Goal: Task Accomplishment & Management: Manage account settings

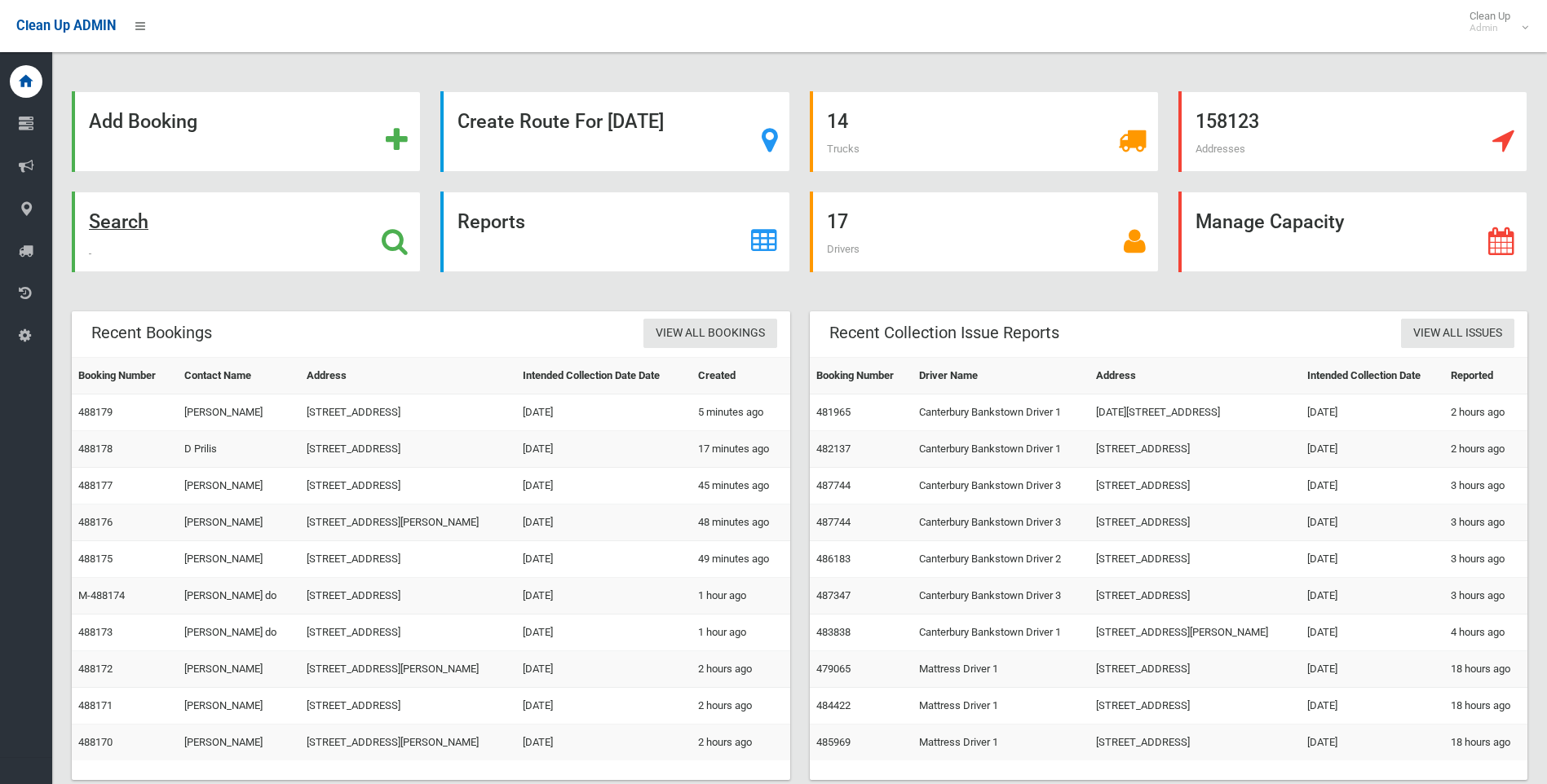
click at [394, 239] on icon at bounding box center [394, 241] width 26 height 28
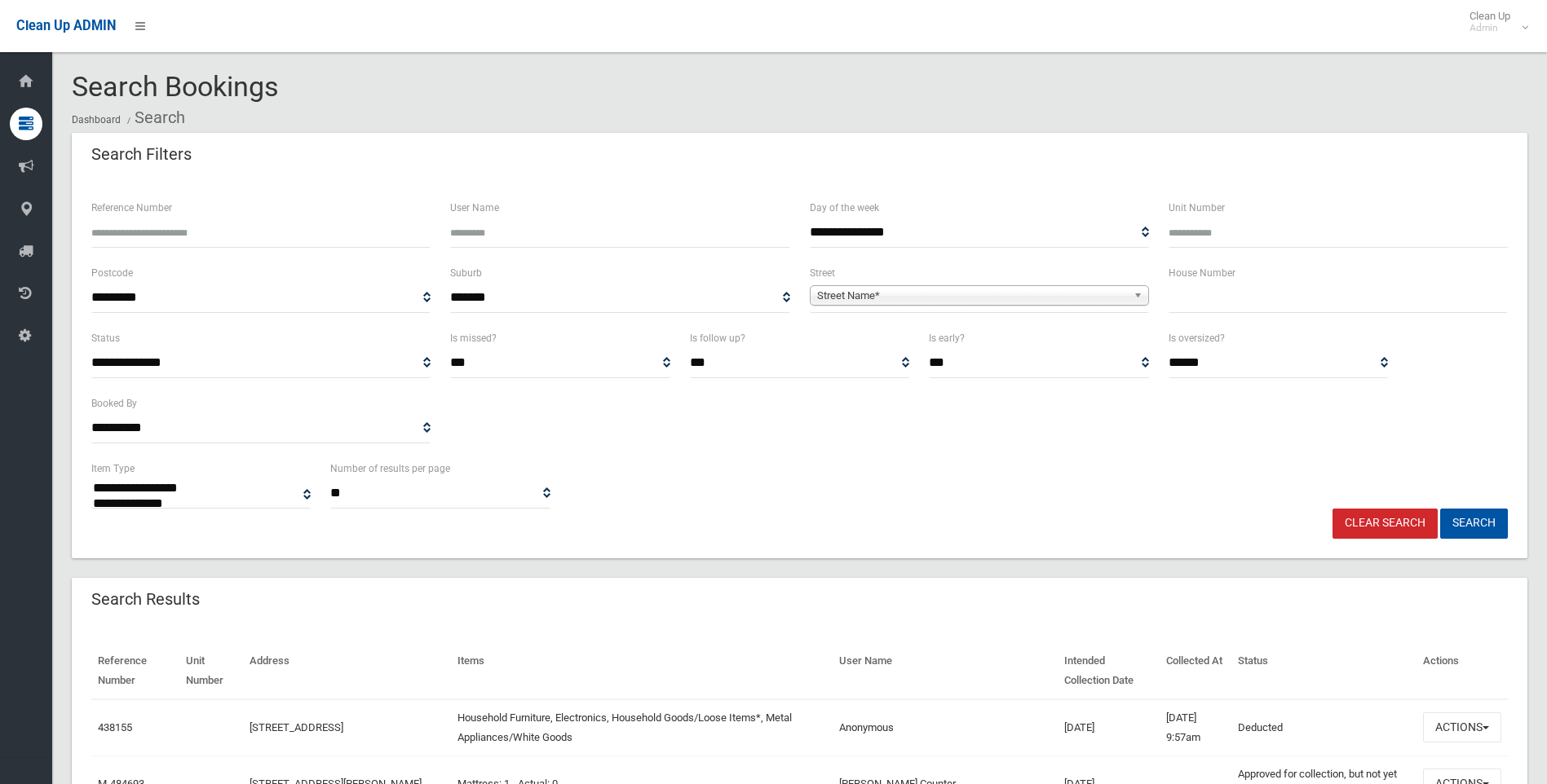
select select
click at [1227, 301] on input "text" at bounding box center [1338, 297] width 339 height 30
type input "**"
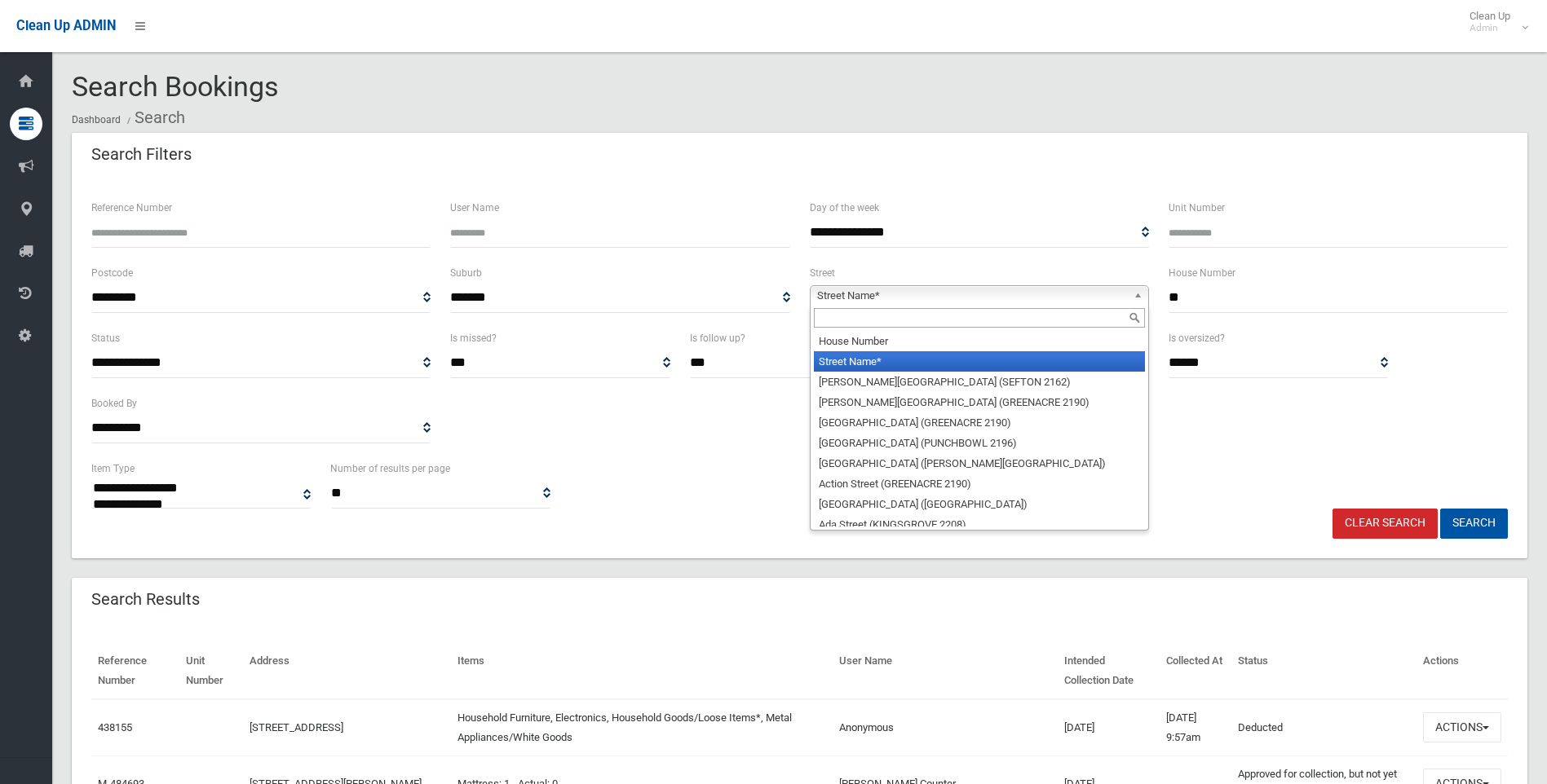
click at [1051, 298] on span "Street Name*" at bounding box center [972, 295] width 310 height 20
click at [952, 319] on input "text" at bounding box center [979, 318] width 331 height 20
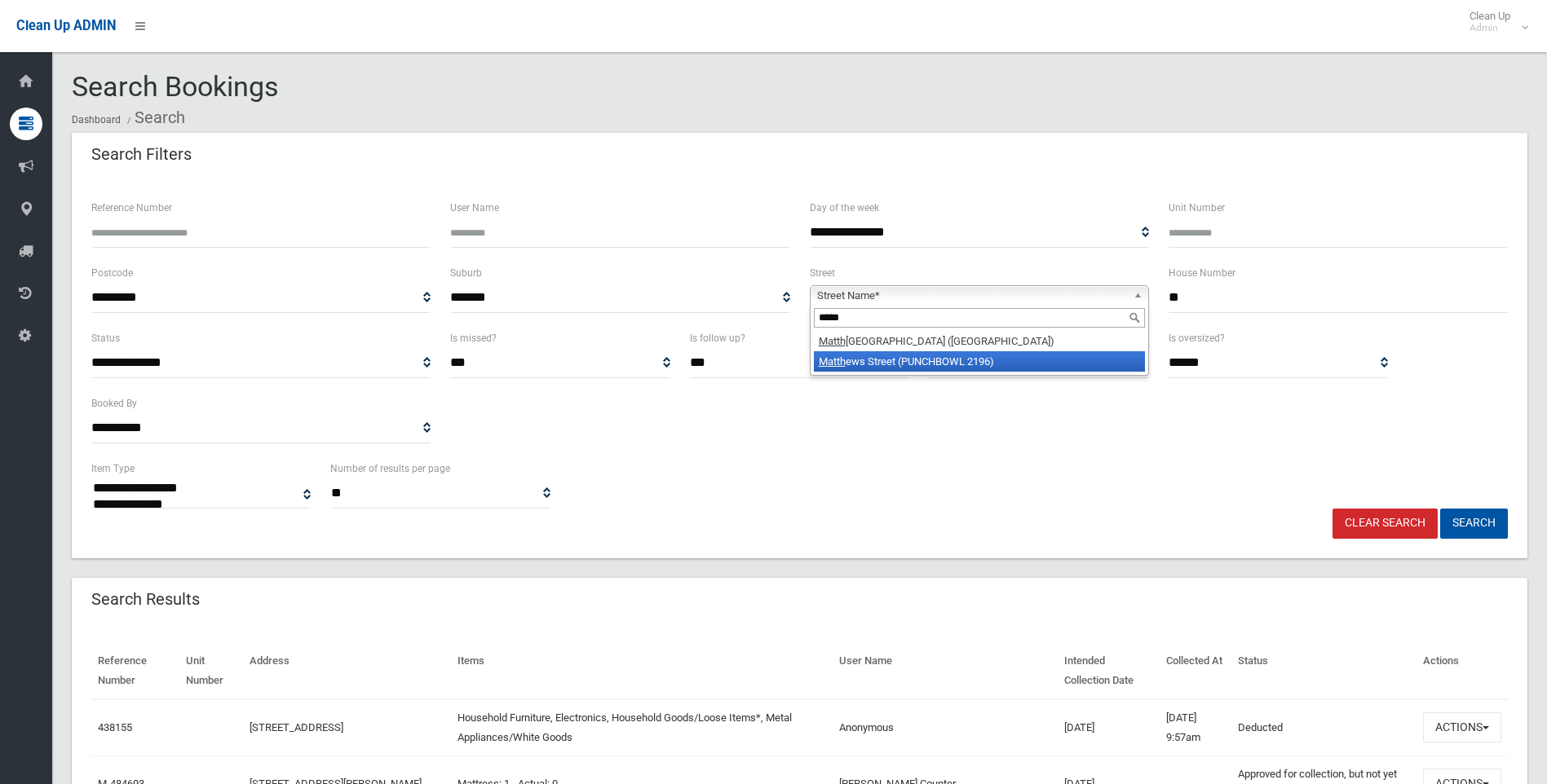
type input "*****"
click at [971, 366] on li "Matth ews Street (PUNCHBOWL 2196)" at bounding box center [979, 362] width 331 height 20
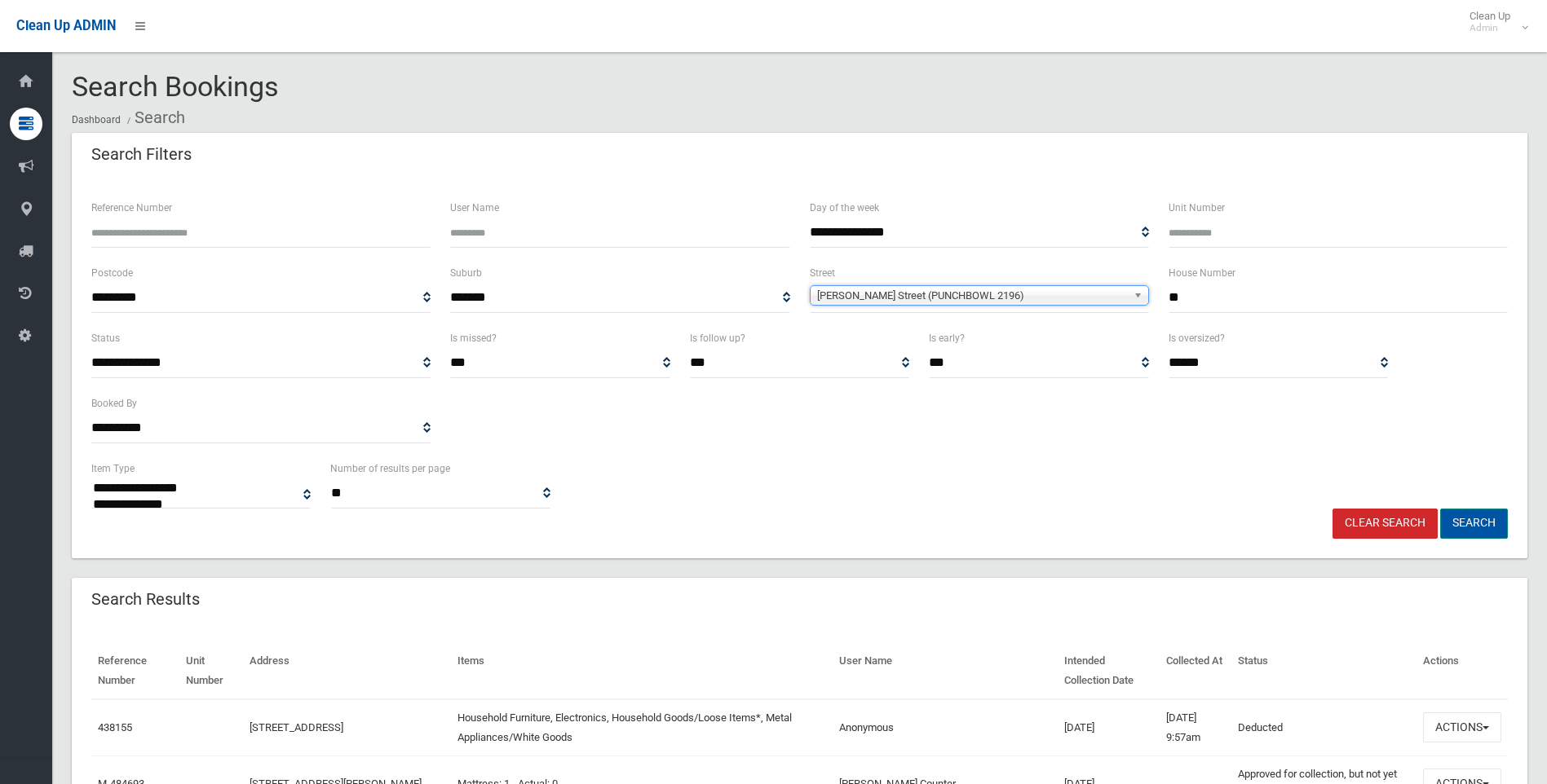
click at [1494, 532] on button "Search" at bounding box center [1474, 524] width 67 height 30
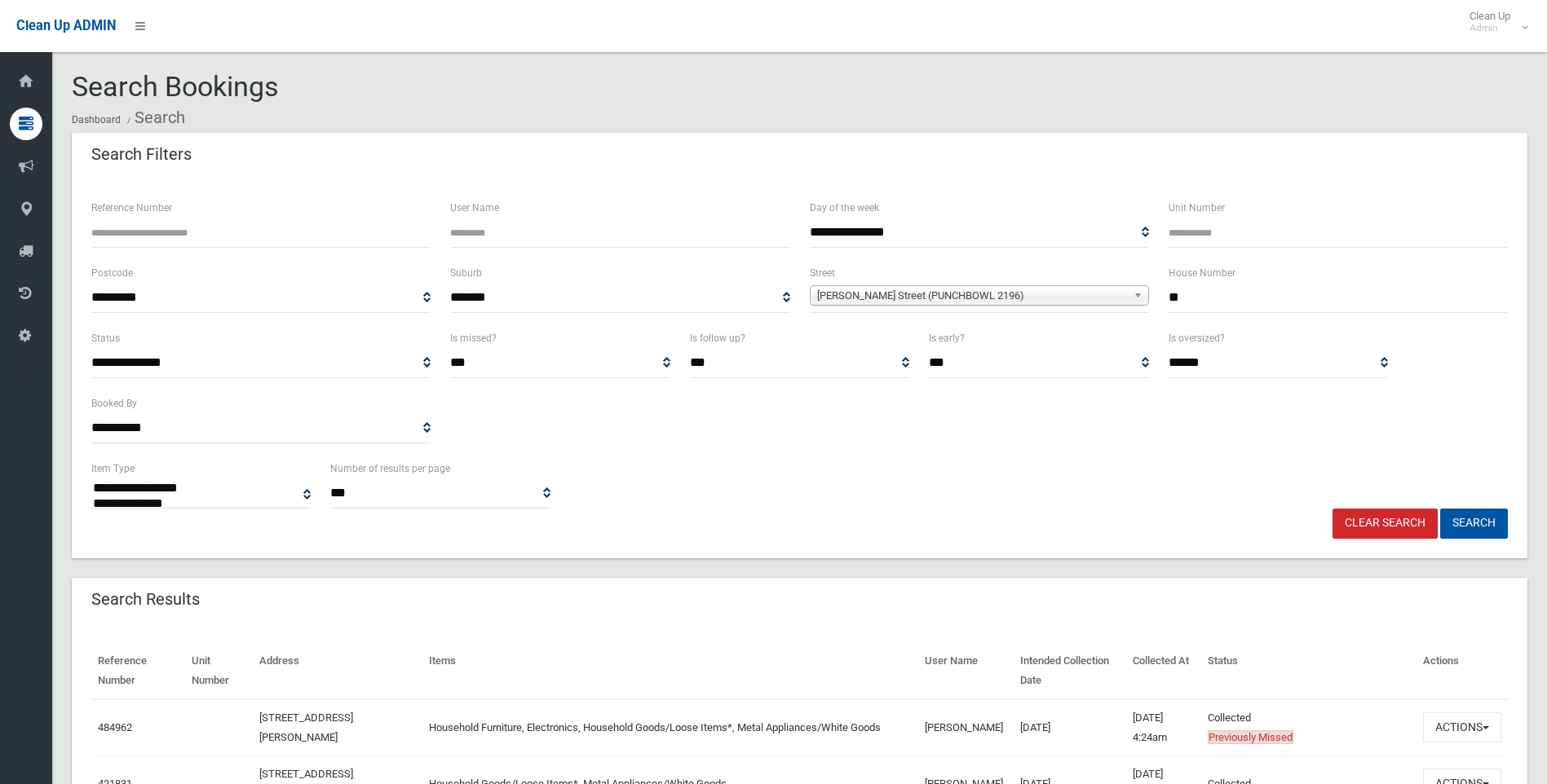
select select
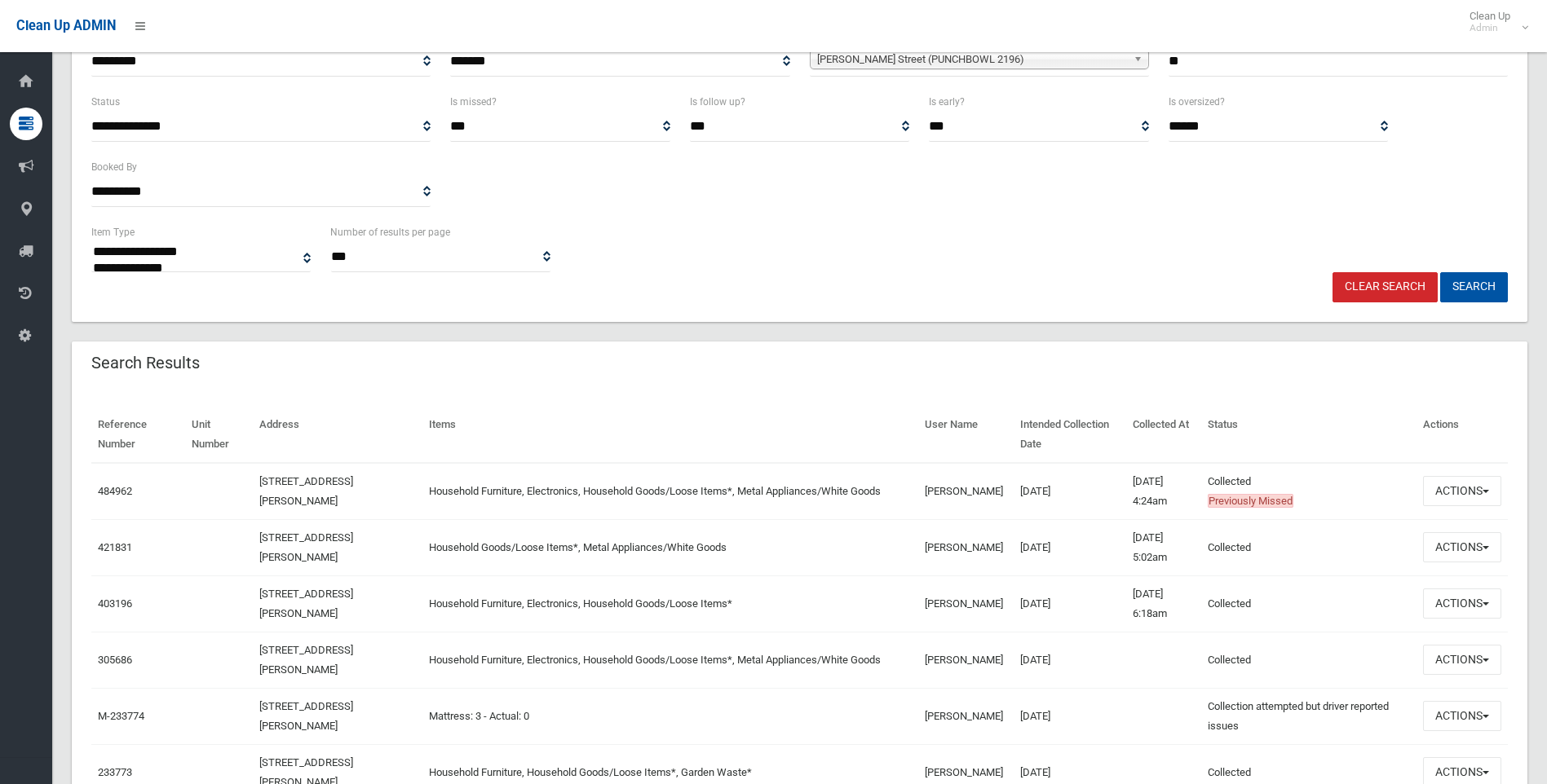
scroll to position [244, 0]
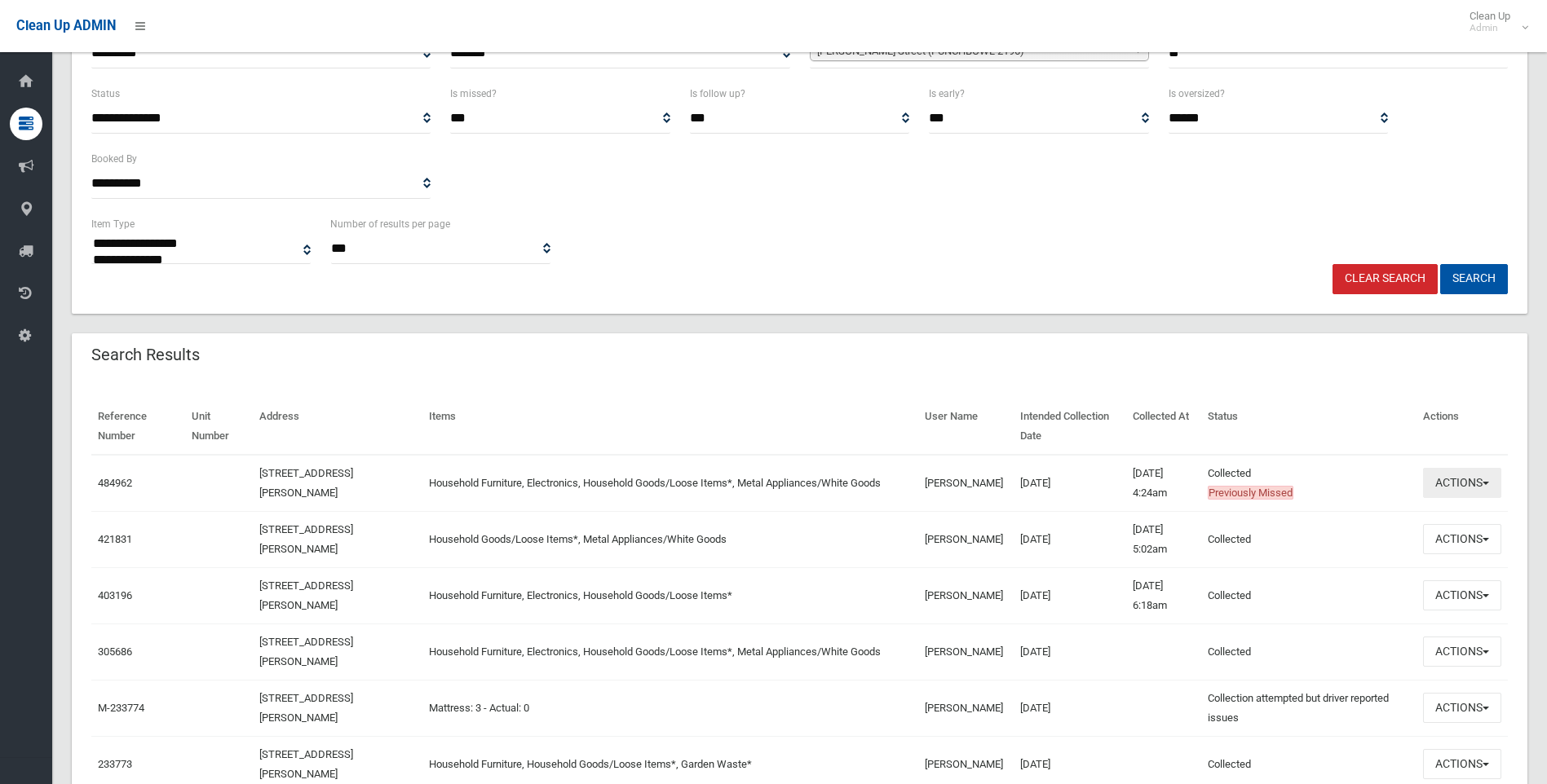
click at [1467, 480] on button "Actions" at bounding box center [1462, 483] width 78 height 30
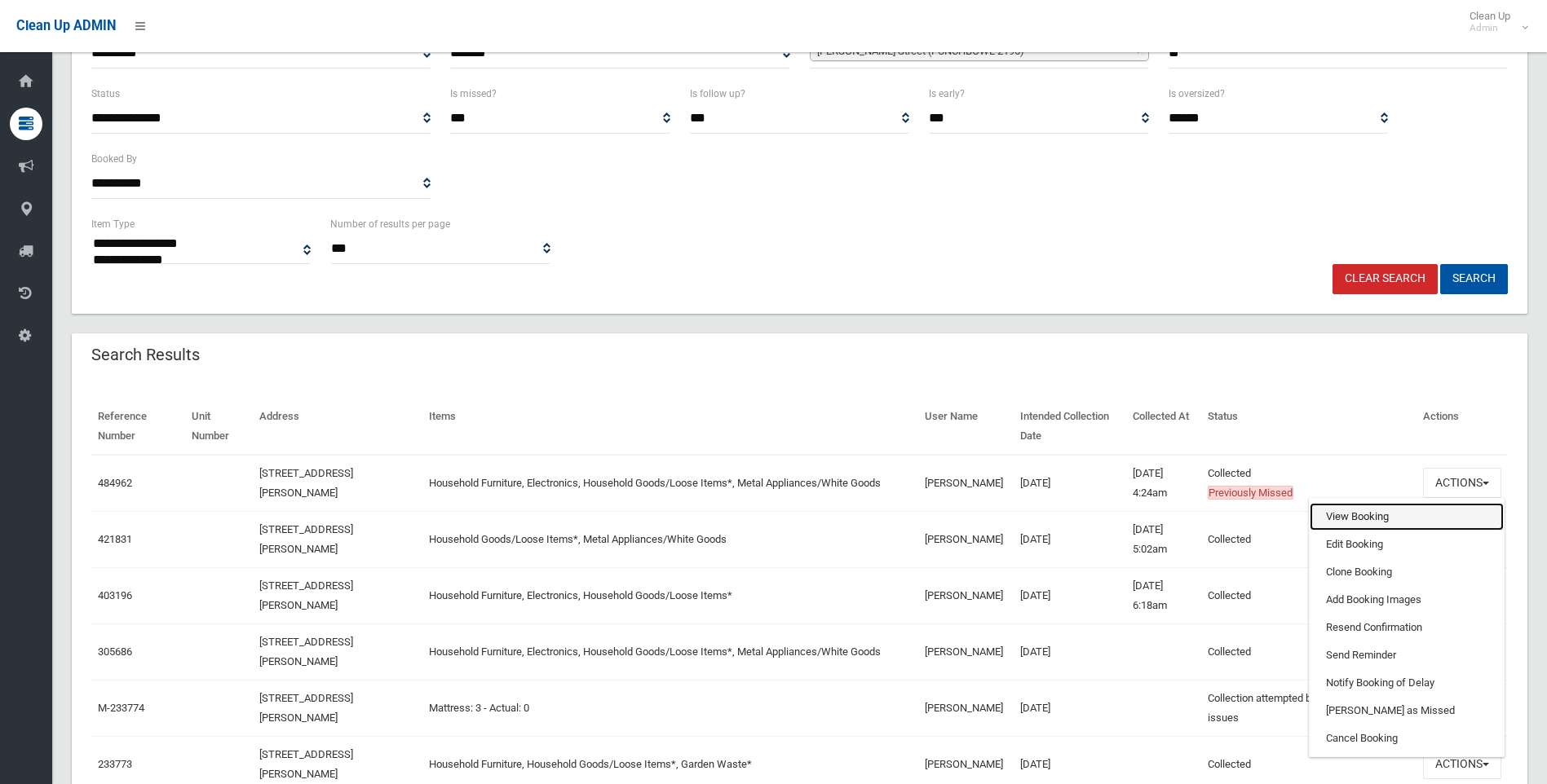
click at [1372, 512] on link "View Booking" at bounding box center [1407, 517] width 194 height 28
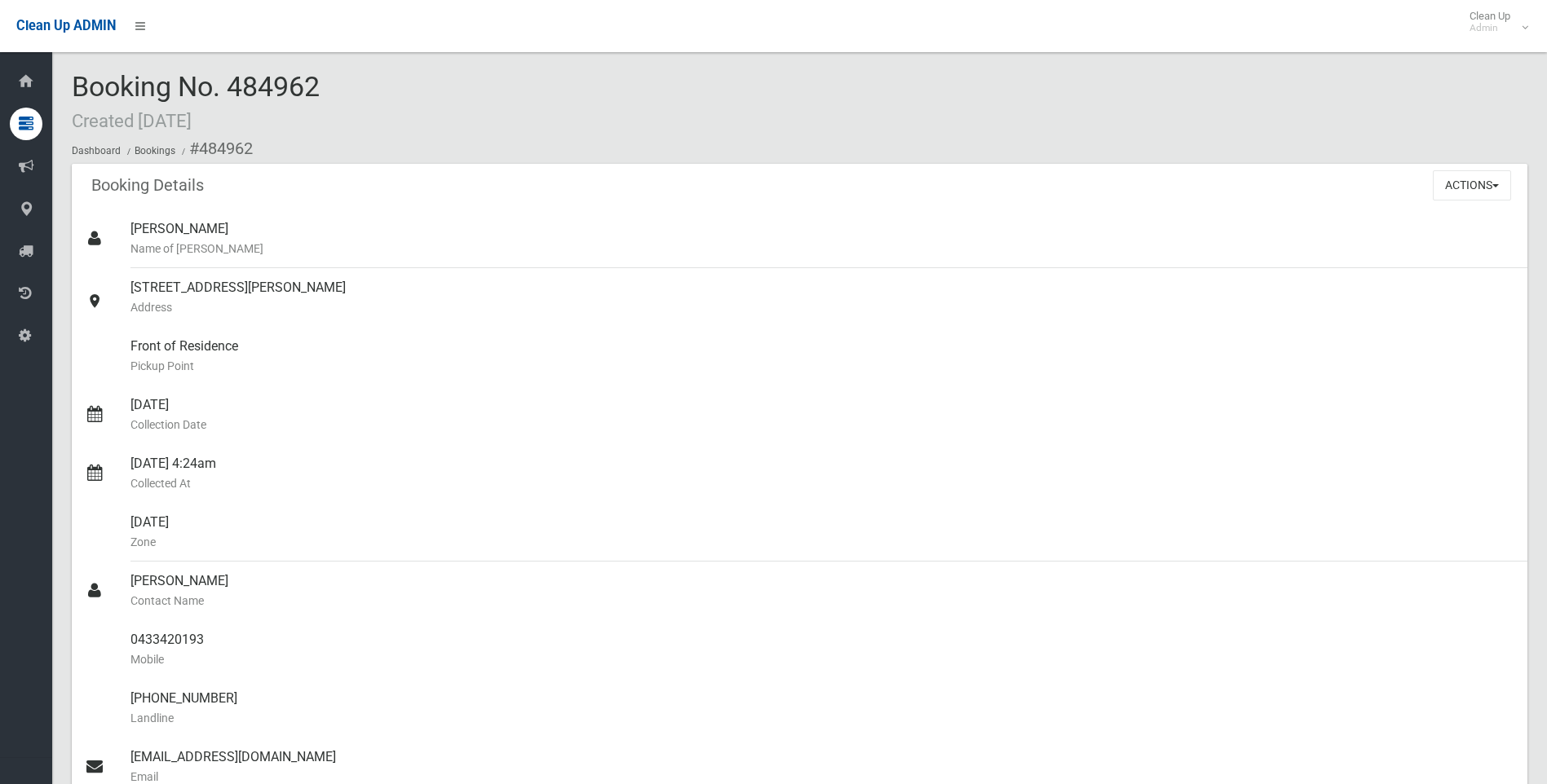
drag, startPoint x: 380, startPoint y: 90, endPoint x: 66, endPoint y: 67, distance: 314.8
drag, startPoint x: 66, startPoint y: 67, endPoint x: 222, endPoint y: 90, distance: 157.7
click at [222, 90] on span "Booking No. 484962 Created 12/09/2025" at bounding box center [195, 101] width 248 height 64
click at [343, 97] on div "Booking No. 484962 Created 12/09/2025 Dashboard Bookings #484962" at bounding box center [799, 117] width 1456 height 92
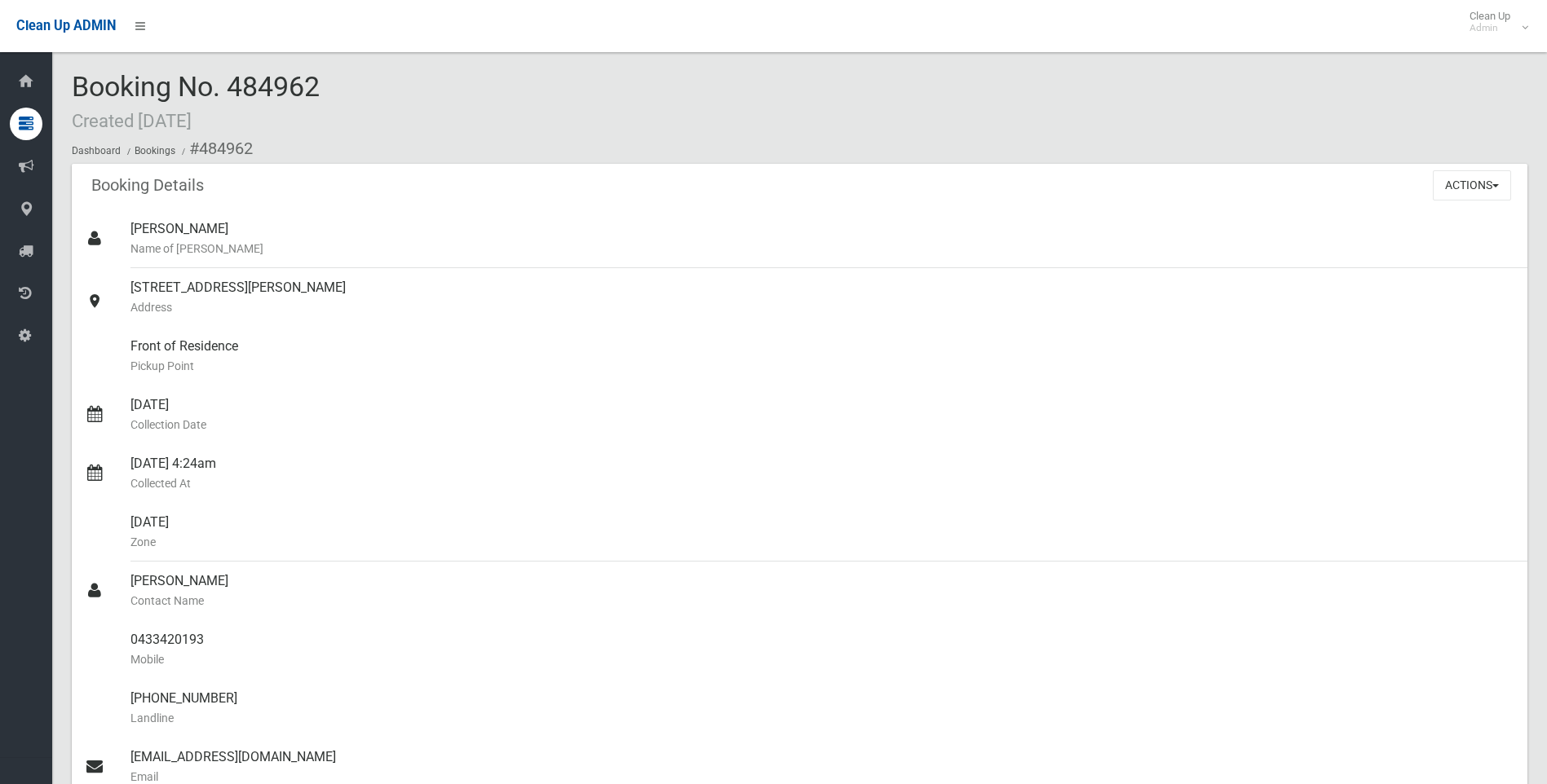
click at [369, 98] on div "Booking No. 484962 Created 12/09/2025 Dashboard Bookings #484962" at bounding box center [799, 117] width 1456 height 92
drag, startPoint x: 449, startPoint y: 102, endPoint x: 77, endPoint y: 80, distance: 372.6
click at [77, 80] on div "Booking No. 484962 Created 12/09/2025 Dashboard Bookings #484962" at bounding box center [799, 117] width 1456 height 92
drag, startPoint x: 77, startPoint y: 80, endPoint x: 205, endPoint y: 93, distance: 128.7
click at [203, 90] on span "Booking No. 484962 Created 12/09/2025" at bounding box center [195, 101] width 248 height 64
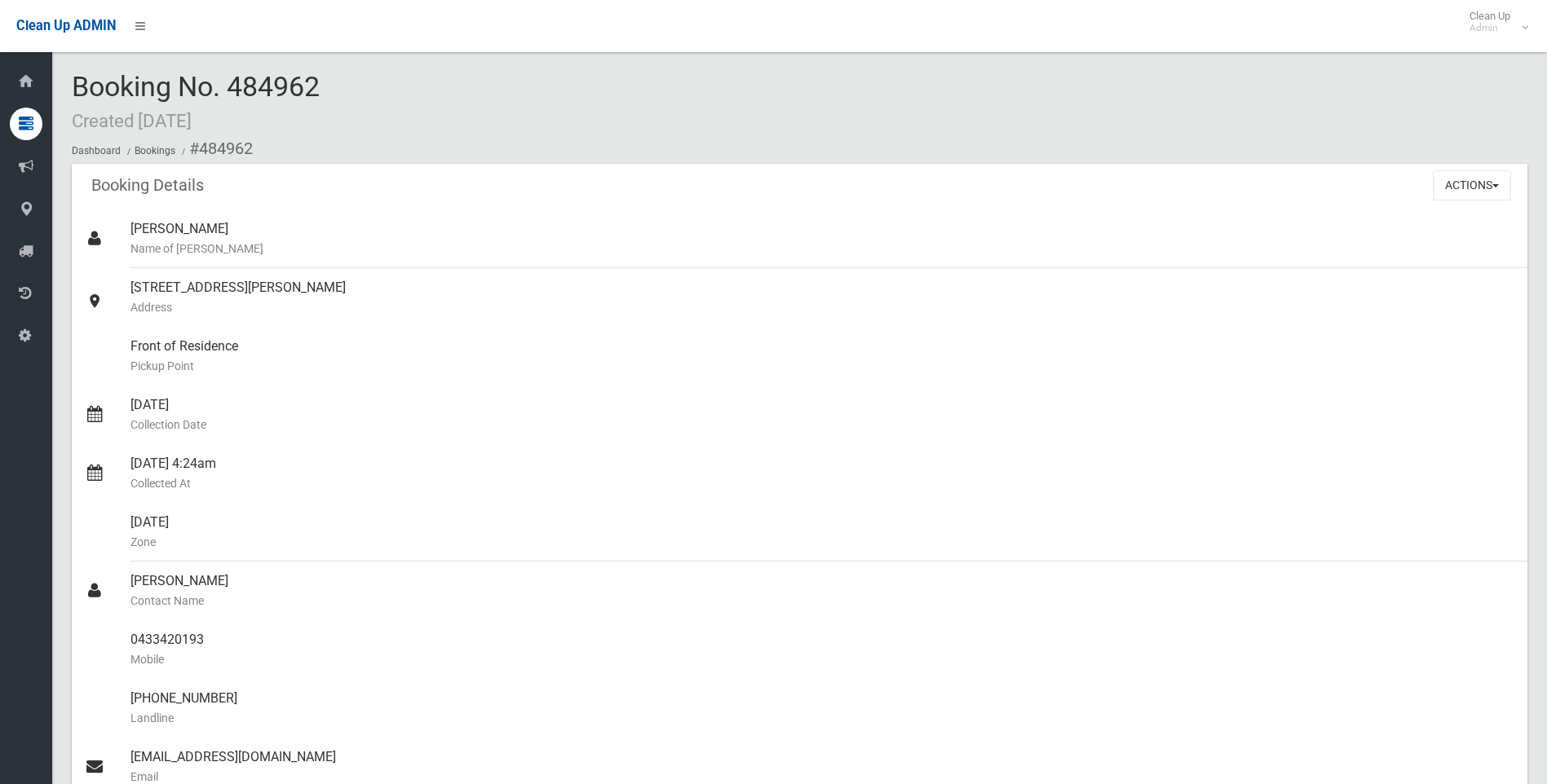
click at [298, 111] on div "Booking No. 484962 Created 12/09/2025 Dashboard Bookings #484962" at bounding box center [799, 117] width 1456 height 92
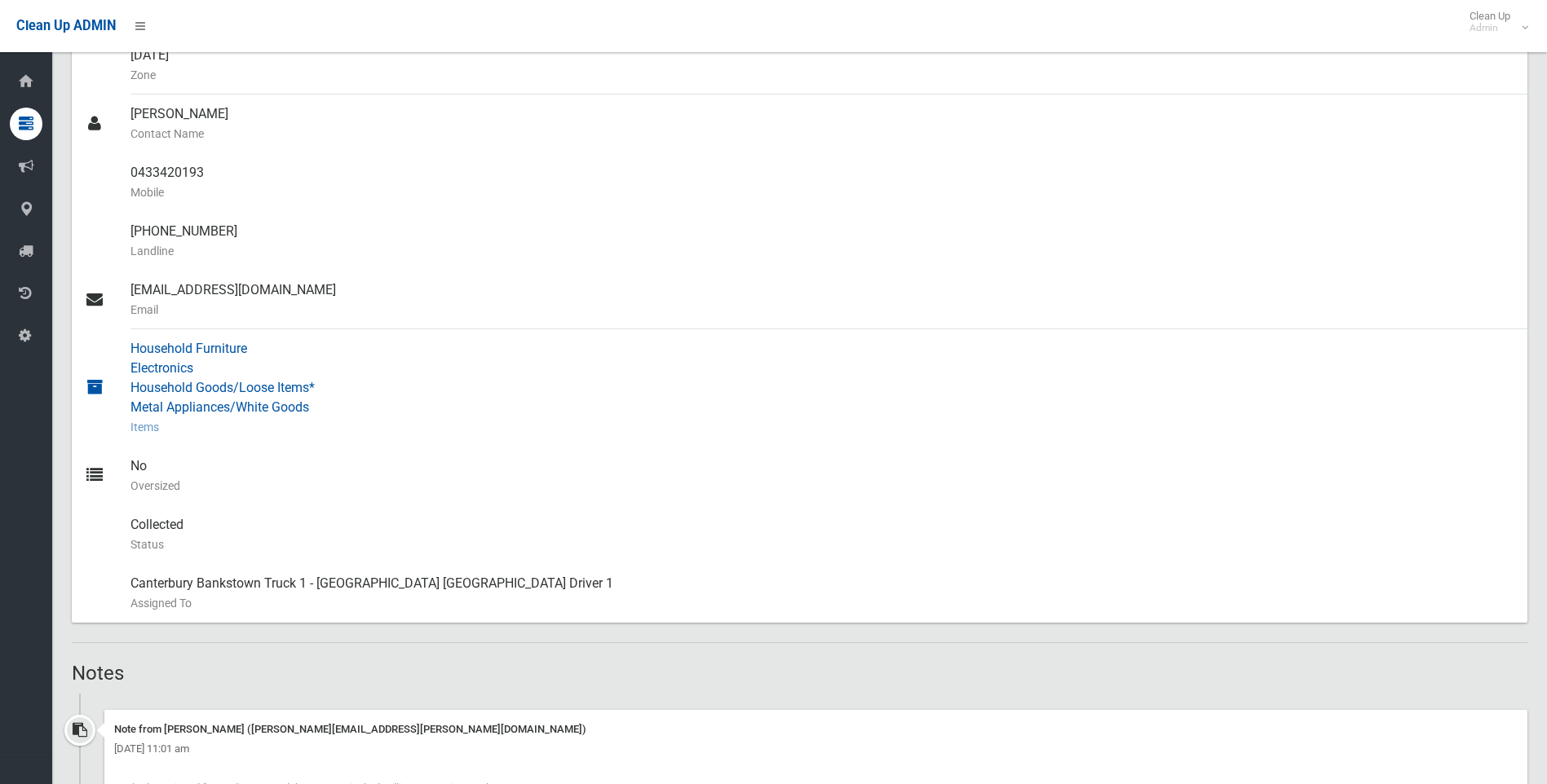
scroll to position [326, 0]
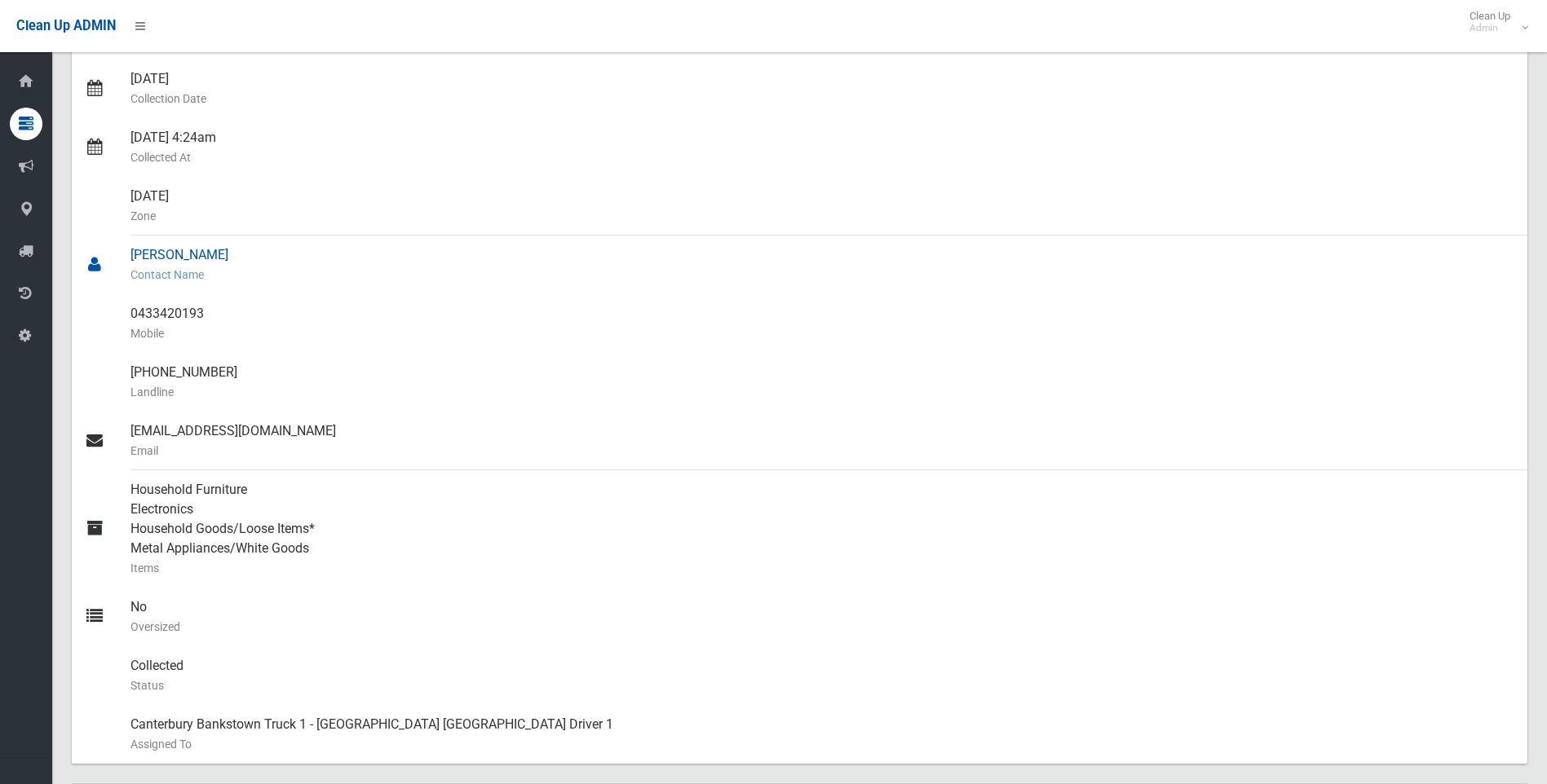
drag, startPoint x: 272, startPoint y: 249, endPoint x: 132, endPoint y: 249, distance: 140.0
click at [132, 249] on div "Magdalena Guevarra Contact Name" at bounding box center [822, 265] width 1384 height 59
copy div "Magdalena Guevarra"
drag, startPoint x: 221, startPoint y: 319, endPoint x: 111, endPoint y: 315, distance: 110.1
click at [111, 315] on link "0433420193 Mobile" at bounding box center [799, 323] width 1456 height 59
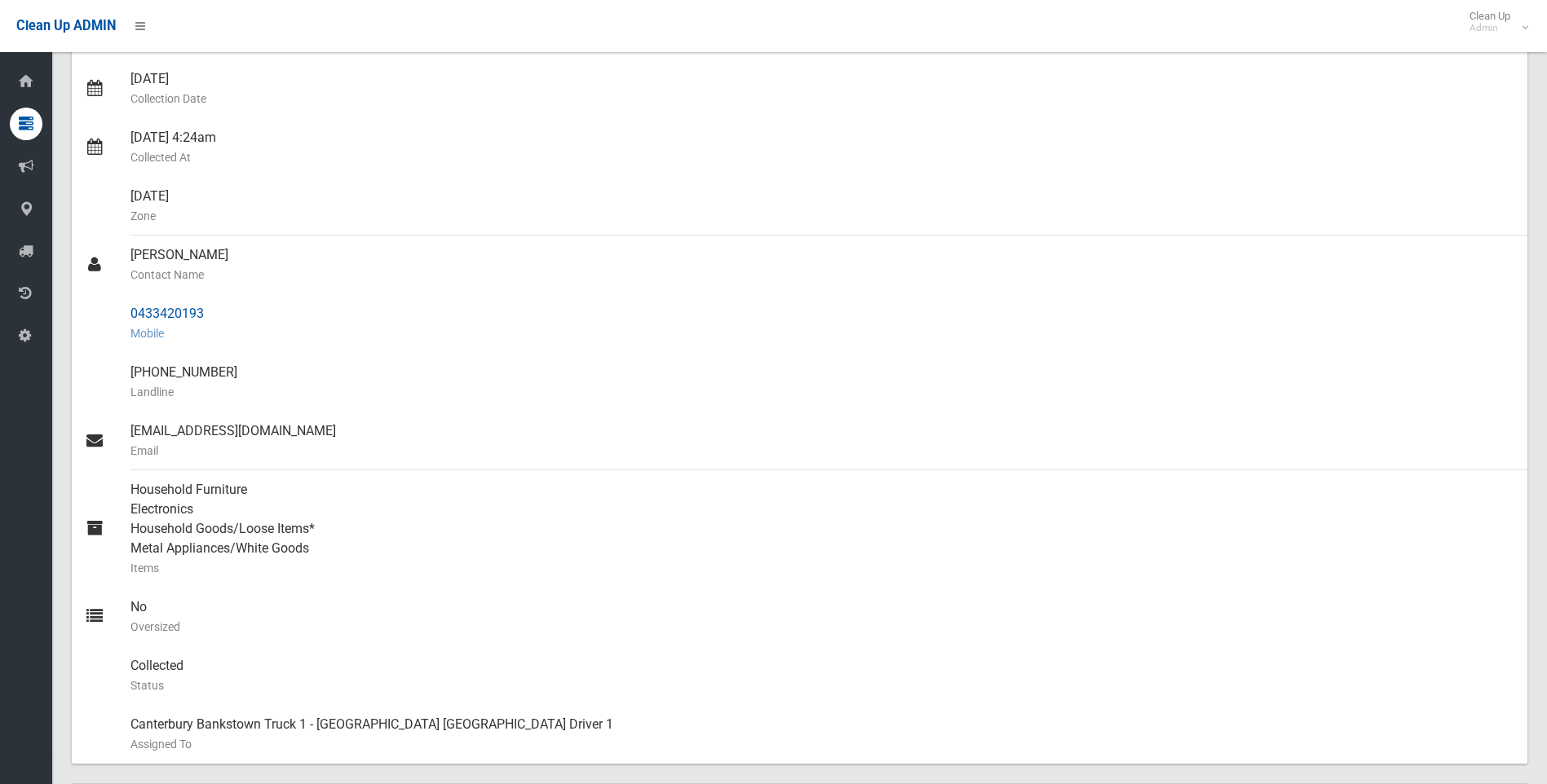
drag, startPoint x: 111, startPoint y: 315, endPoint x: 151, endPoint y: 311, distance: 40.2
copy link "0433420193"
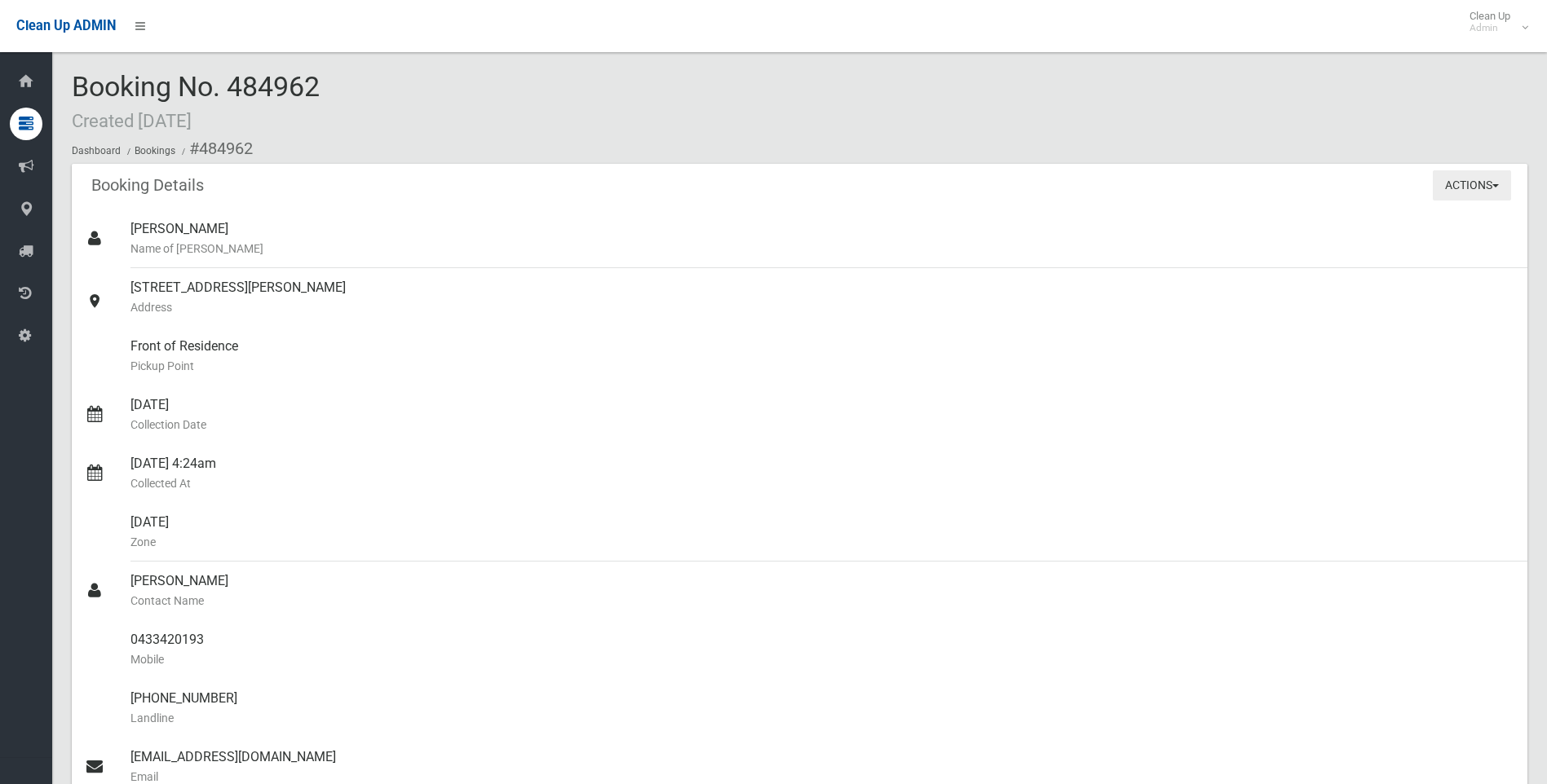
click at [1488, 194] on button "Actions" at bounding box center [1472, 185] width 78 height 30
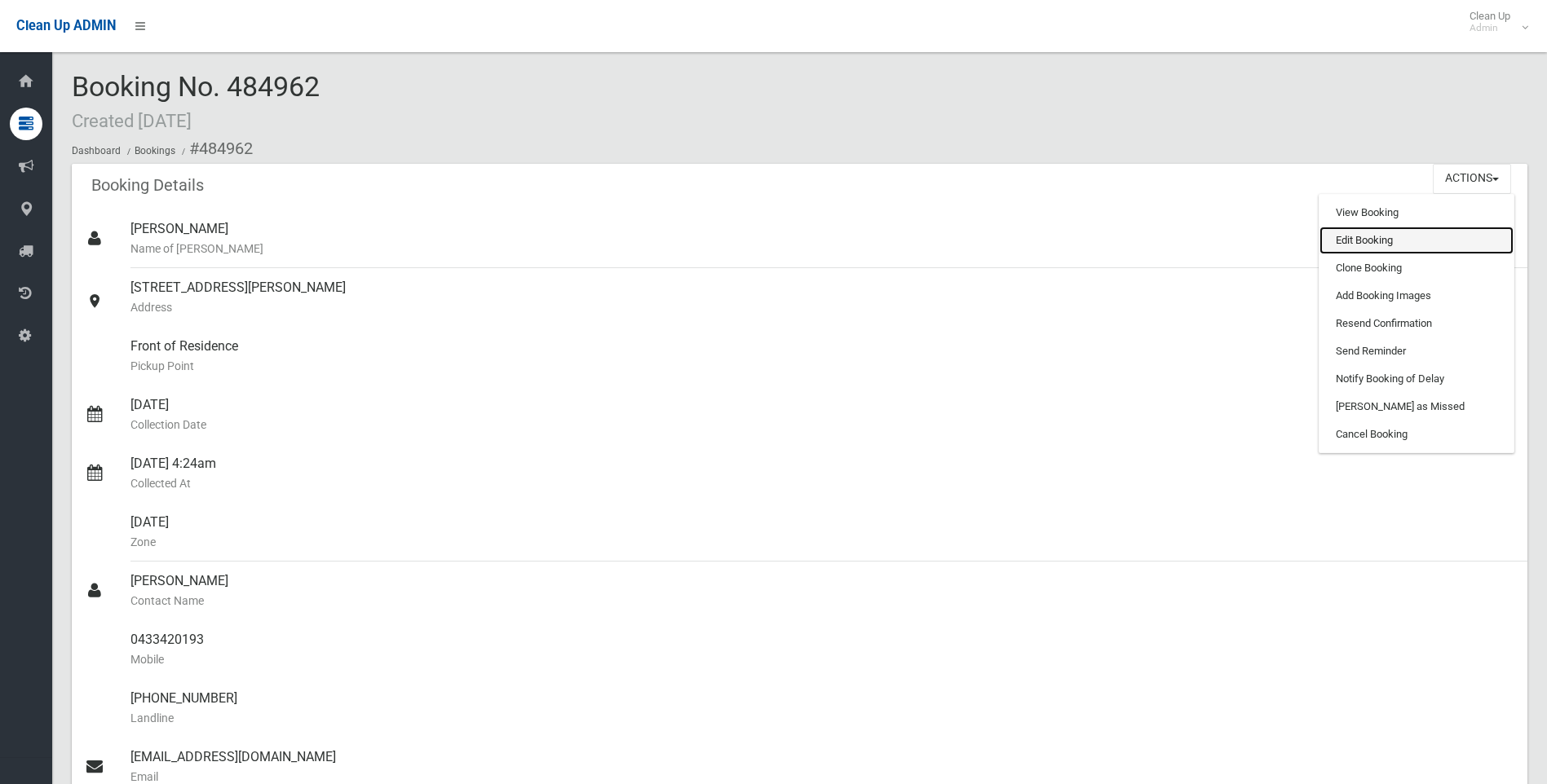
click at [1355, 246] on link "Edit Booking" at bounding box center [1417, 240] width 194 height 28
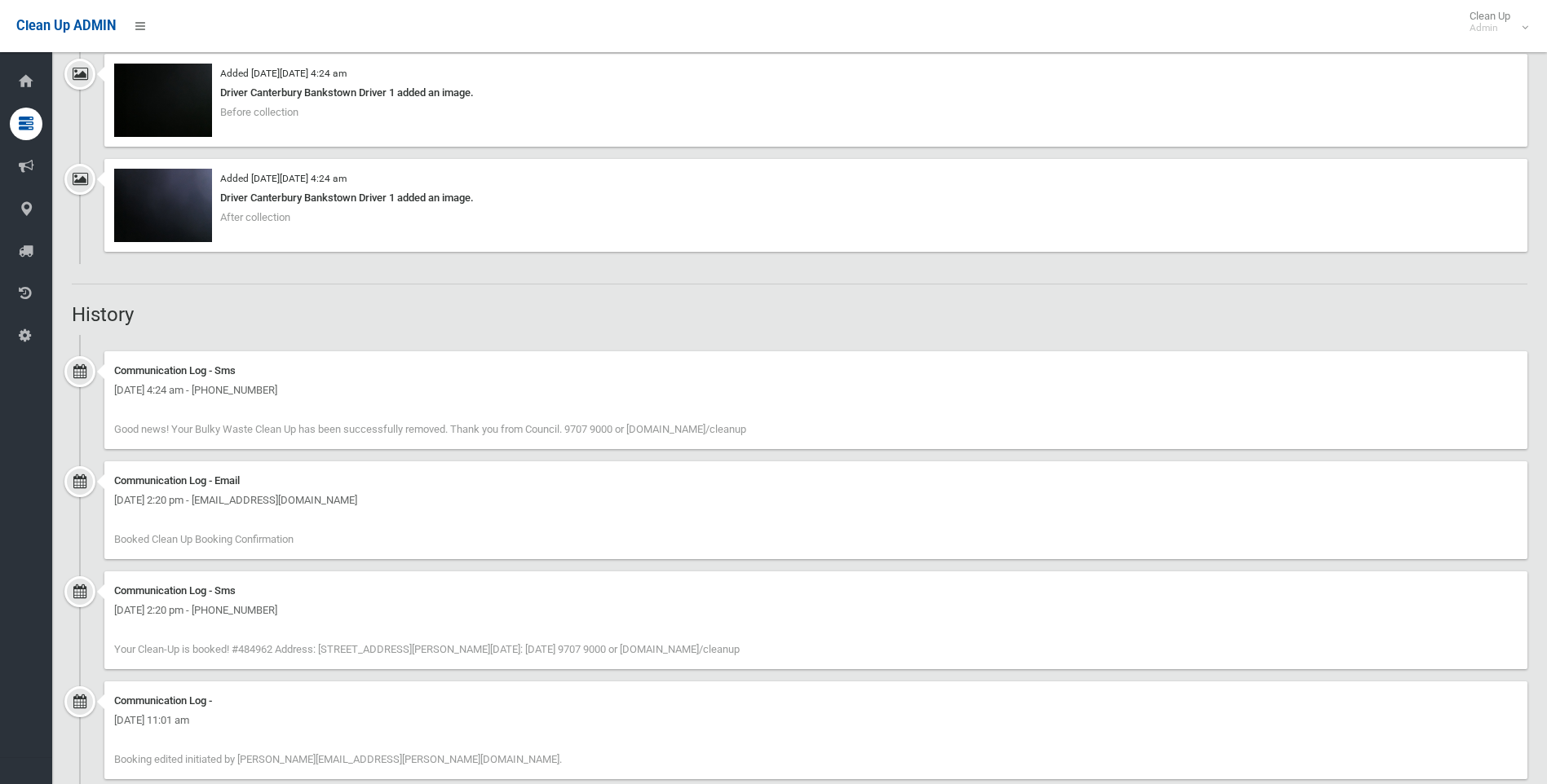
scroll to position [1631, 0]
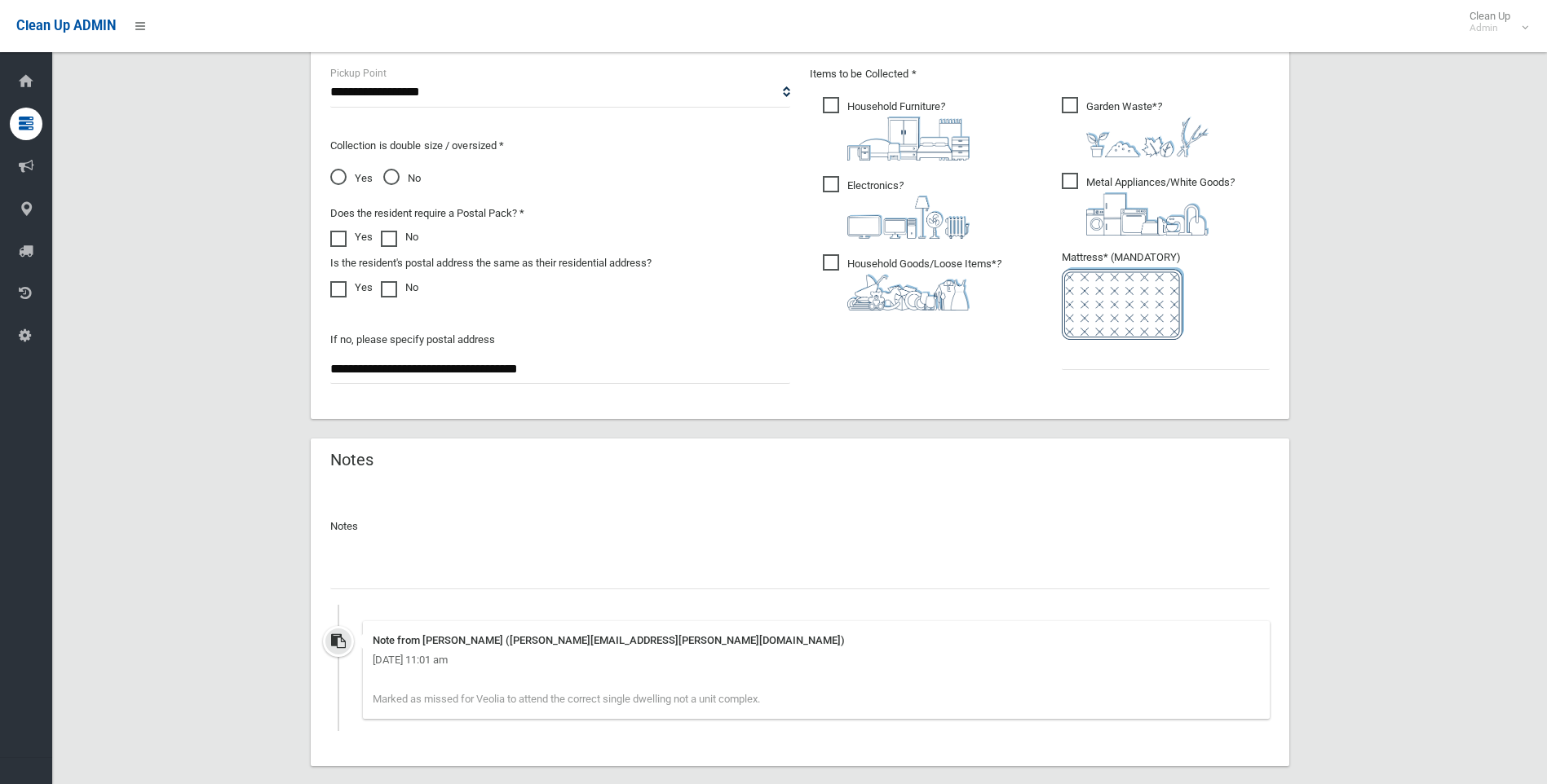
scroll to position [971, 0]
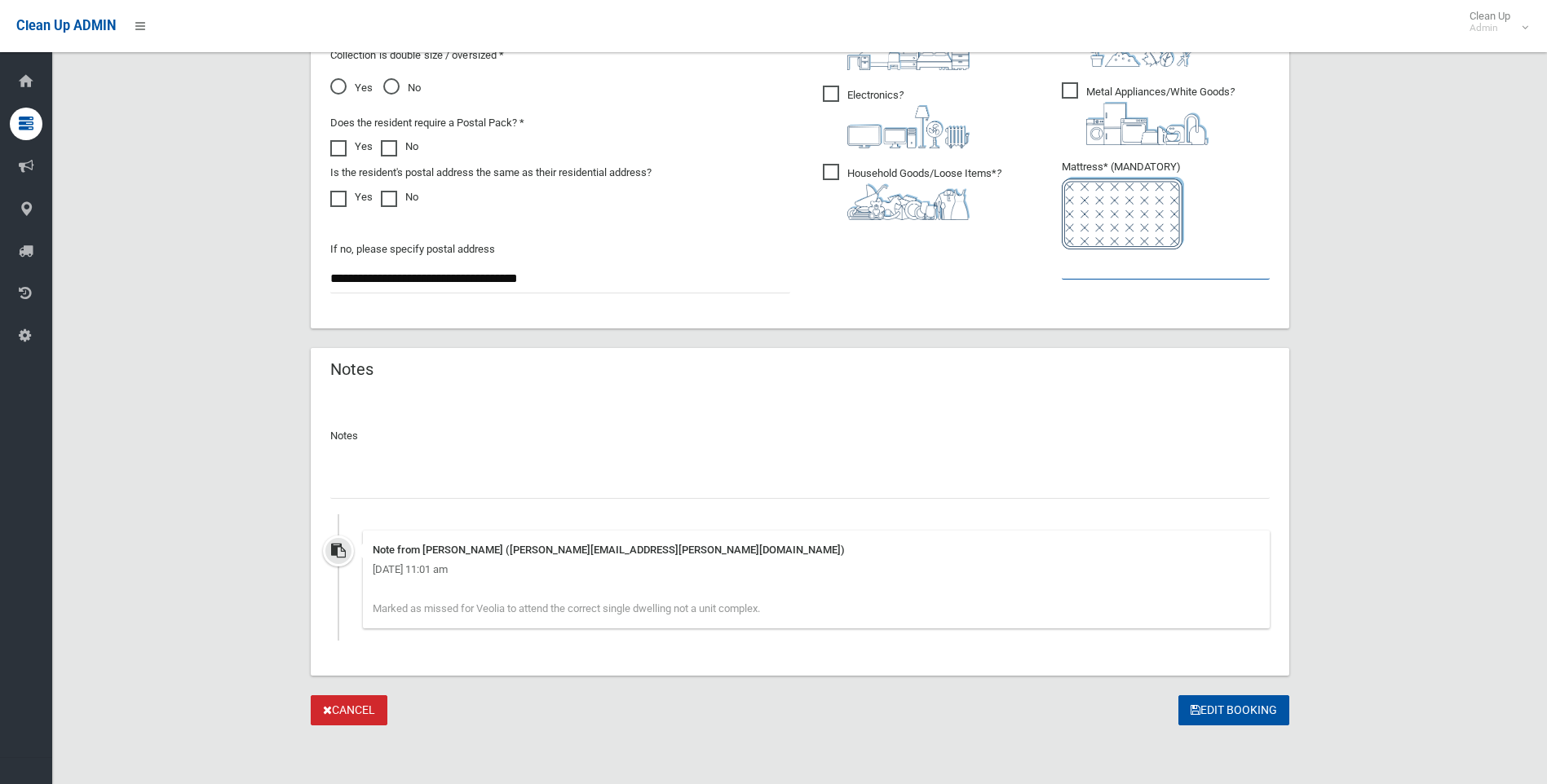
click at [1084, 267] on input "text" at bounding box center [1166, 264] width 208 height 30
type input "*"
click at [662, 473] on input "text" at bounding box center [799, 484] width 939 height 30
paste input "**********"
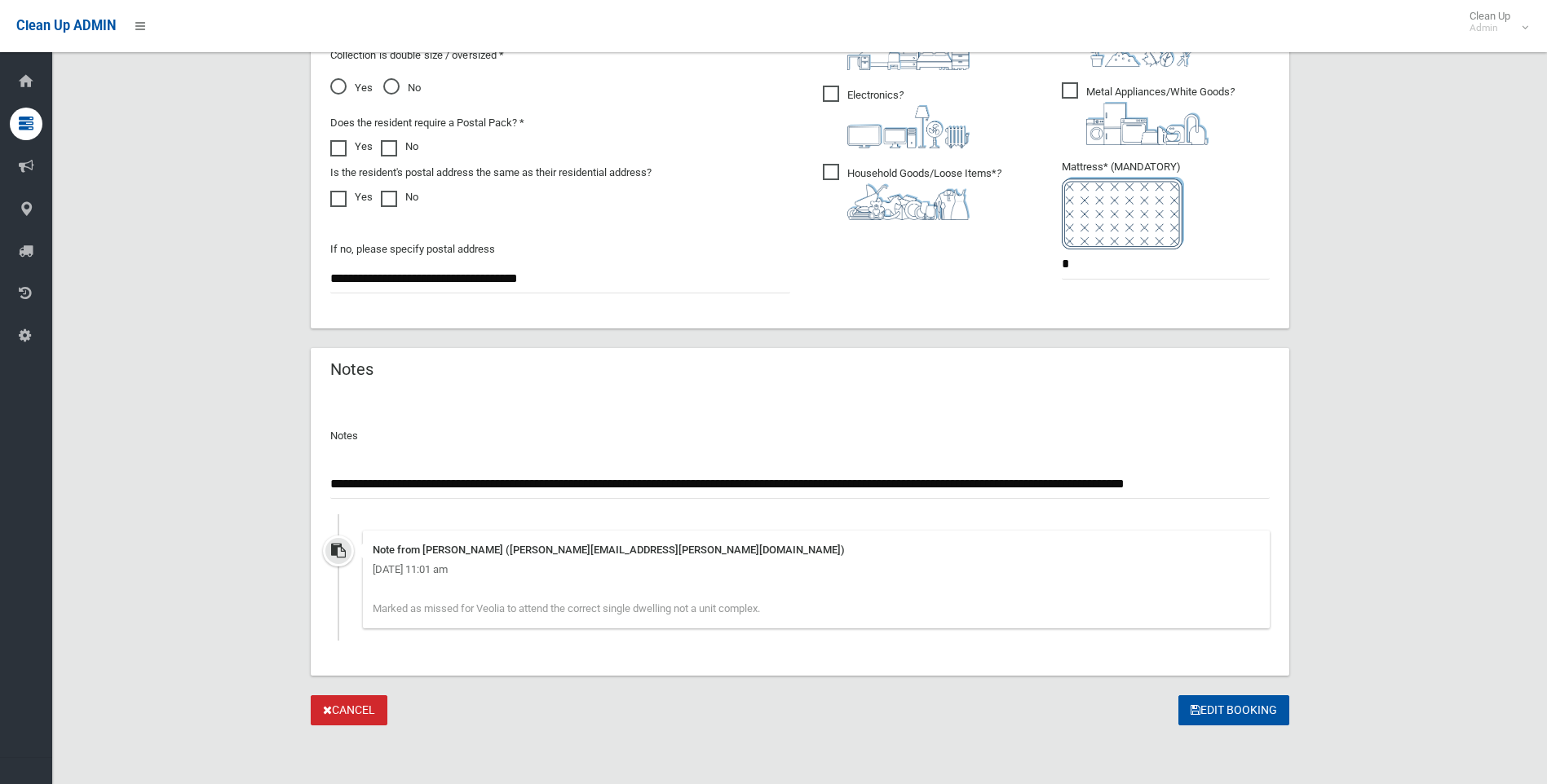
scroll to position [0, 29]
type input "**********"
click at [1237, 718] on button "Edit Booking" at bounding box center [1234, 710] width 111 height 30
